Goal: Contribute content

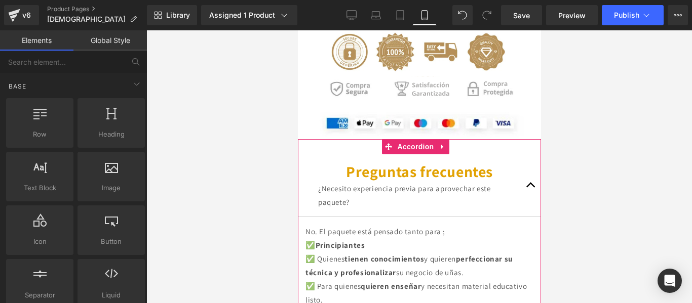
scroll to position [3869, 0]
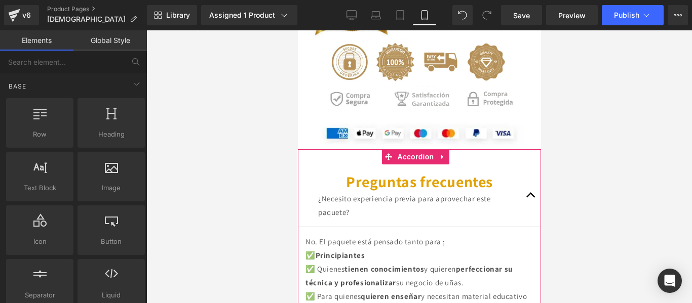
click at [520, 165] on button "button" at bounding box center [530, 196] width 20 height 62
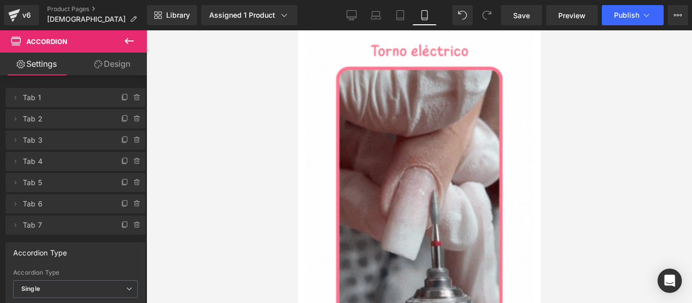
scroll to position [0, 0]
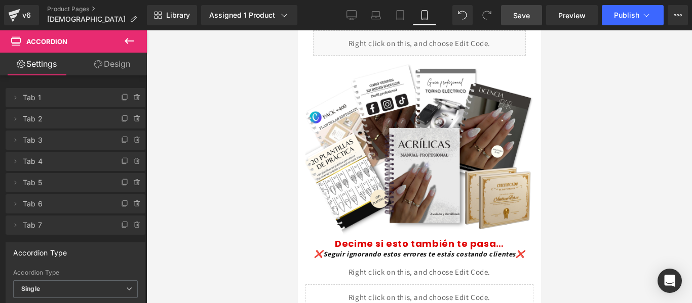
click at [519, 18] on span "Save" at bounding box center [521, 15] width 17 height 11
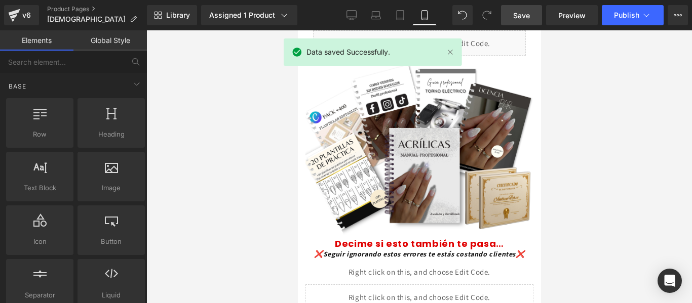
click at [581, 129] on div at bounding box center [418, 166] width 545 height 273
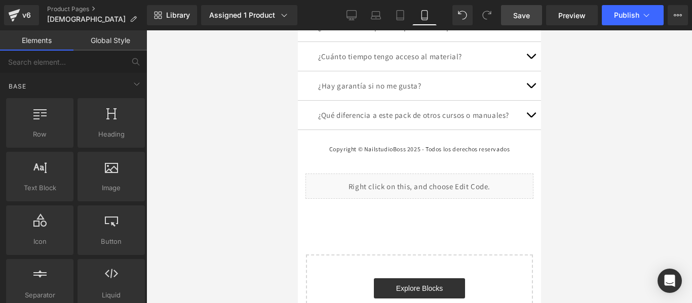
scroll to position [4192, 0]
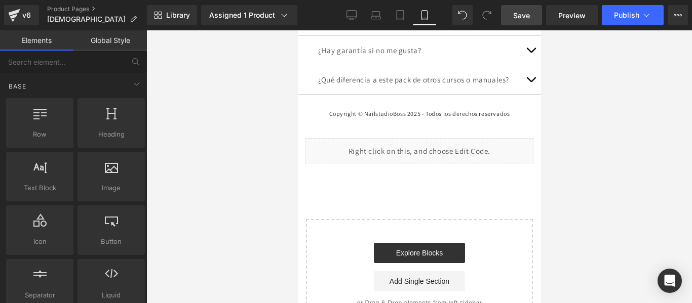
click at [531, 13] on link "Save" at bounding box center [521, 15] width 41 height 20
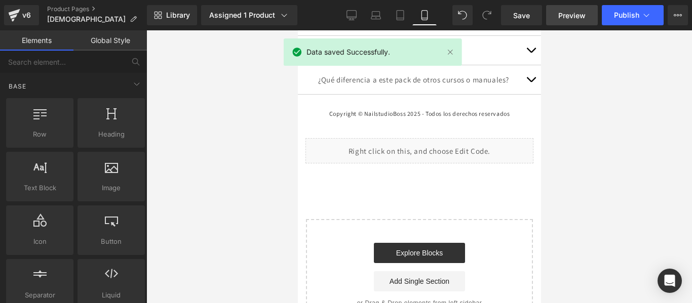
click at [568, 13] on span "Preview" at bounding box center [571, 15] width 27 height 11
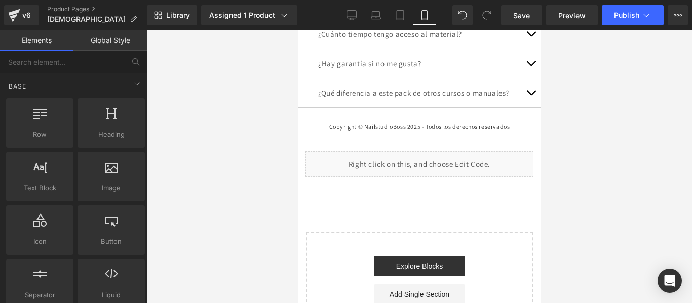
scroll to position [4178, 0]
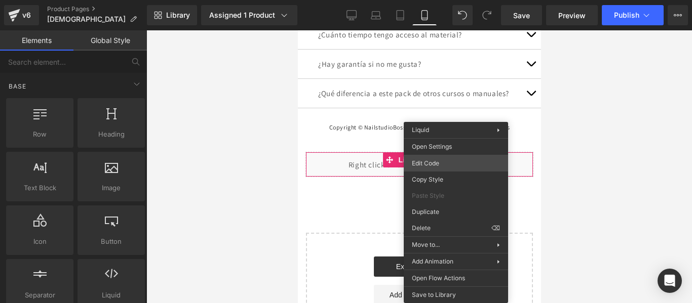
click at [442, 0] on div "Row You are previewing how the will restyle your page. You can not edit Element…" at bounding box center [346, 0] width 692 height 0
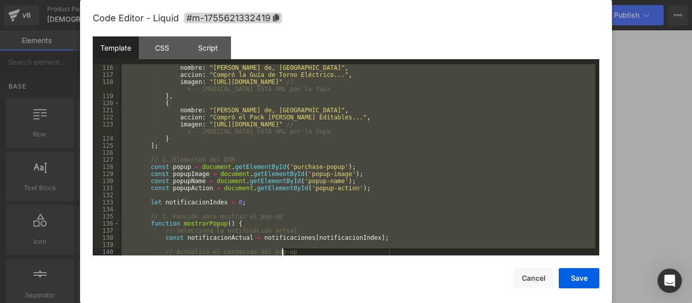
scroll to position [1035, 0]
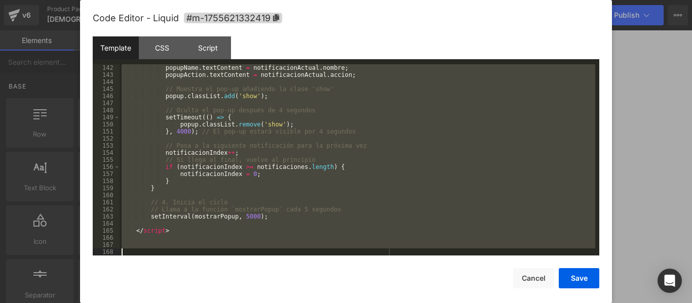
drag, startPoint x: 127, startPoint y: 66, endPoint x: 322, endPoint y: 327, distance: 326.1
click at [322, 303] on html "Row You are previewing how the will restyle your page. You can not edit Element…" at bounding box center [346, 151] width 692 height 303
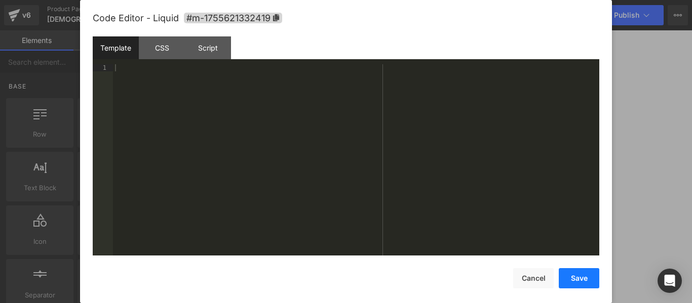
click at [584, 282] on button "Save" at bounding box center [579, 278] width 41 height 20
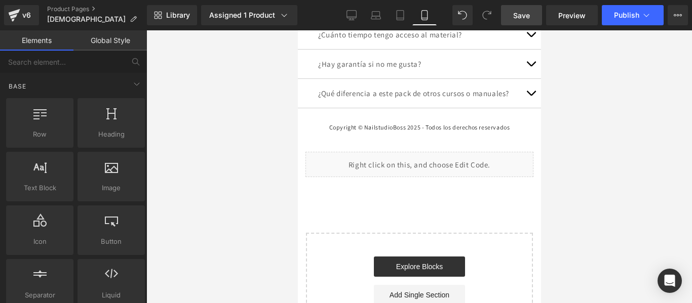
click at [519, 20] on span "Save" at bounding box center [521, 15] width 17 height 11
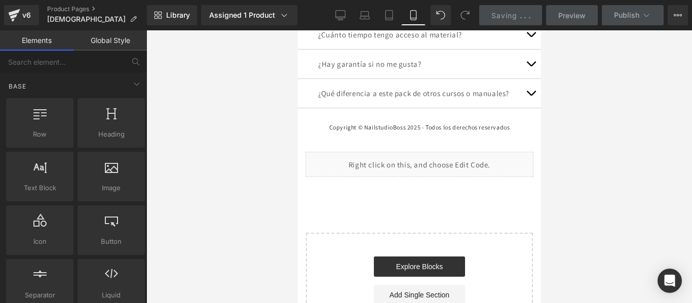
scroll to position [0, 0]
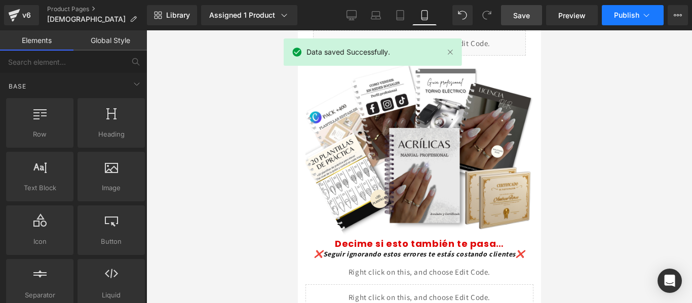
click at [627, 20] on button "Publish" at bounding box center [633, 15] width 62 height 20
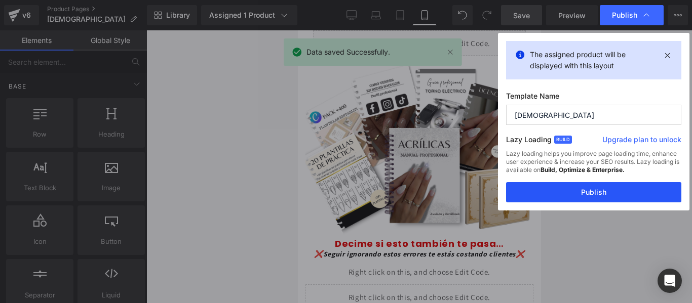
click at [576, 195] on button "Publish" at bounding box center [593, 192] width 175 height 20
